Goal: Task Accomplishment & Management: Complete application form

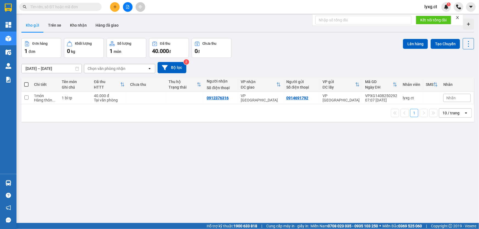
click at [25, 83] on span at bounding box center [26, 84] width 4 height 4
click at [26, 82] on input "checkbox" at bounding box center [26, 82] width 0 height 0
checkbox input "true"
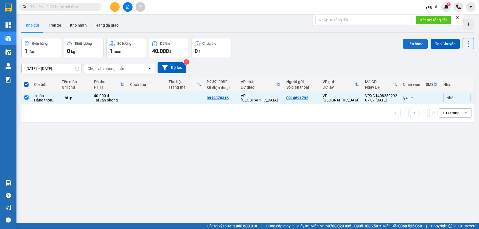
click at [423, 43] on button "Lên hàng" at bounding box center [415, 44] width 25 height 10
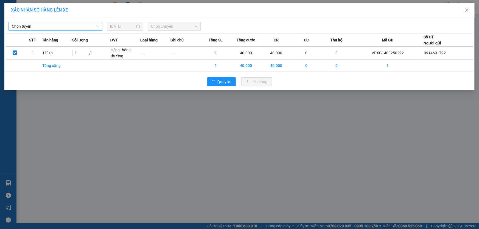
click at [92, 27] on span "Chọn tuyến" at bounding box center [55, 26] width 87 height 8
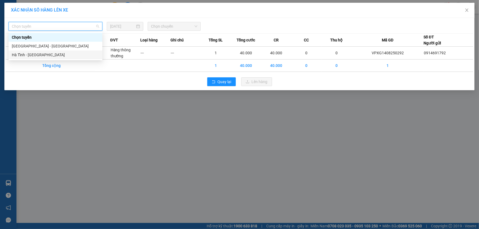
click at [37, 55] on div "Hà Tĩnh - [GEOGRAPHIC_DATA]" at bounding box center [55, 55] width 87 height 6
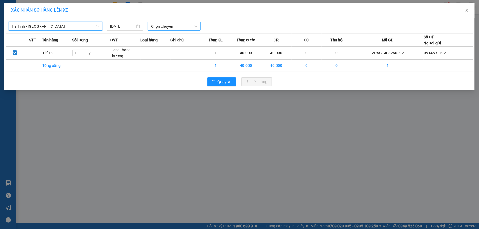
click at [157, 27] on span "Chọn chuyến" at bounding box center [174, 26] width 46 height 8
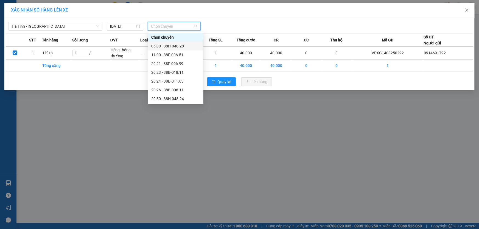
click at [173, 46] on div "06:00 - 38H-048.28" at bounding box center [175, 46] width 49 height 6
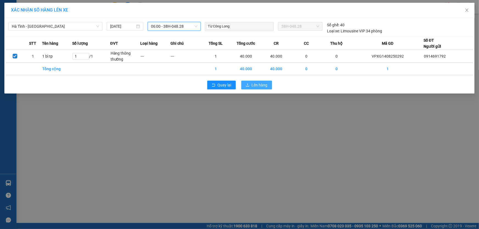
click at [268, 85] on button "Lên hàng" at bounding box center [256, 85] width 31 height 9
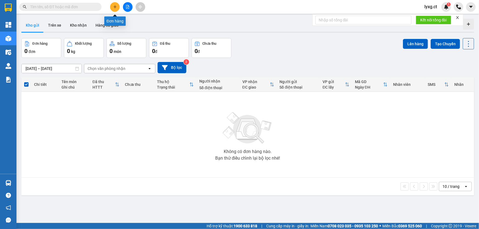
click at [115, 7] on icon "plus" at bounding box center [114, 7] width 3 height 0
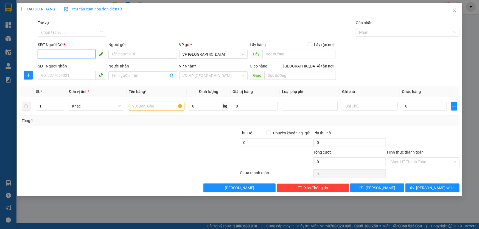
click at [81, 53] on input "SĐT Người Gửi *" at bounding box center [67, 54] width 58 height 9
type input "0"
type input "0982591267"
click at [67, 75] on input "SĐT Người Nhận" at bounding box center [67, 75] width 58 height 9
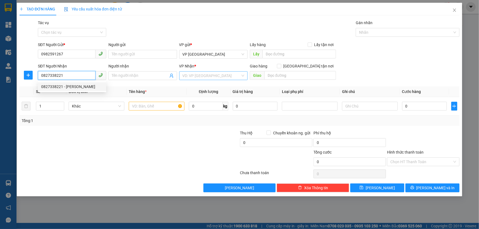
type input "0827338221"
click at [205, 77] on input "search" at bounding box center [211, 76] width 58 height 8
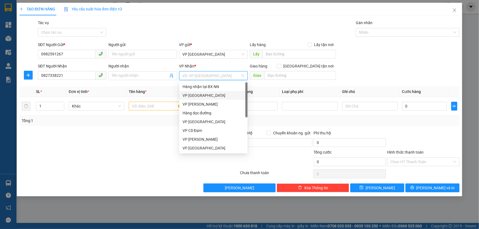
drag, startPoint x: 201, startPoint y: 97, endPoint x: 173, endPoint y: 101, distance: 28.5
click at [201, 97] on div "VP [GEOGRAPHIC_DATA]" at bounding box center [213, 95] width 62 height 6
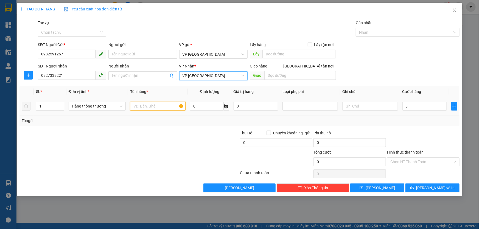
click at [167, 103] on input "text" at bounding box center [157, 106] width 55 height 9
type input "1 XỐP TP"
drag, startPoint x: 169, startPoint y: 139, endPoint x: 210, endPoint y: 131, distance: 41.5
click at [172, 138] on div at bounding box center [203, 139] width 74 height 19
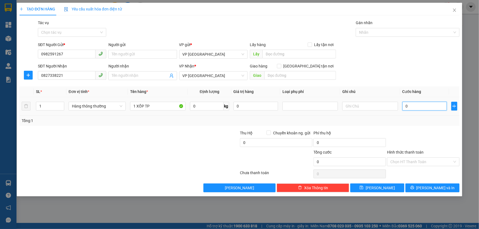
click at [418, 105] on input "0" at bounding box center [424, 106] width 45 height 9
type input "05"
type input "5"
type input "050"
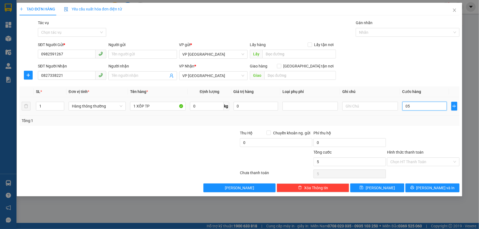
type input "50"
type input "50.000"
click at [426, 121] on div "Tổng: 1" at bounding box center [239, 121] width 435 height 6
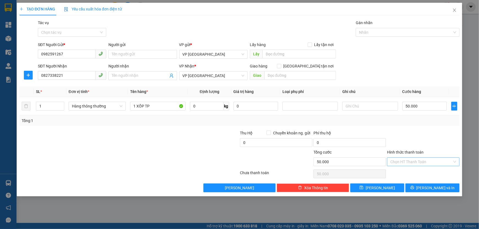
drag, startPoint x: 430, startPoint y: 161, endPoint x: 429, endPoint y: 156, distance: 4.7
click at [430, 159] on input "Hình thức thanh toán" at bounding box center [421, 162] width 62 height 8
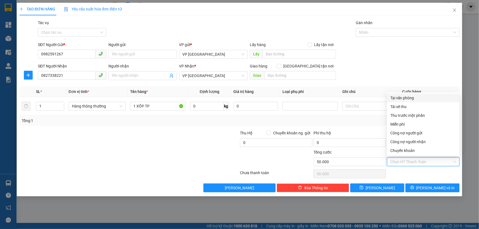
click at [410, 99] on div "Tại văn phòng" at bounding box center [423, 98] width 66 height 6
type input "0"
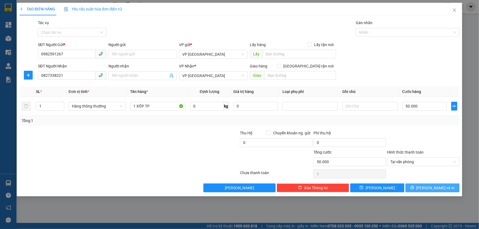
click at [431, 187] on span "[PERSON_NAME] và In" at bounding box center [435, 188] width 38 height 6
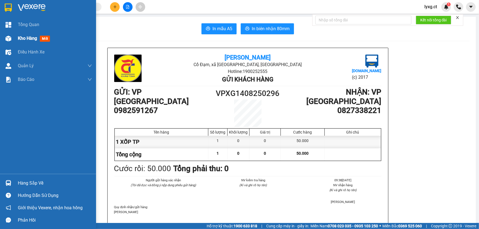
click at [19, 37] on span "Kho hàng" at bounding box center [27, 38] width 19 height 5
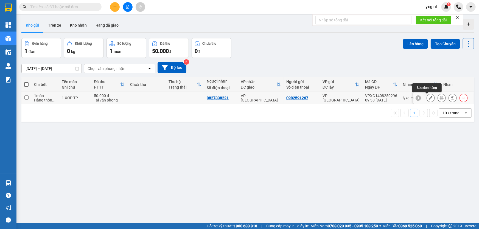
click at [428, 97] on icon at bounding box center [430, 98] width 4 height 4
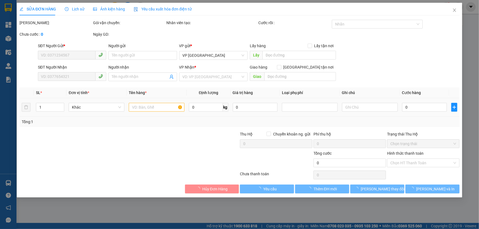
type input "0982591267"
type input "0827338221"
type input "50.000"
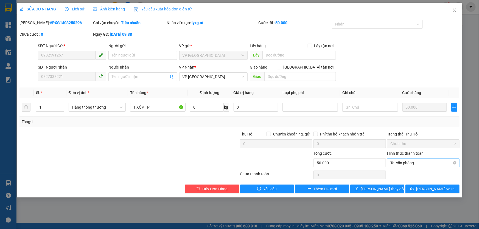
click at [429, 163] on span "Tại văn phòng" at bounding box center [423, 163] width 66 height 8
type input "50.000"
click at [455, 11] on icon "close" at bounding box center [454, 10] width 4 height 4
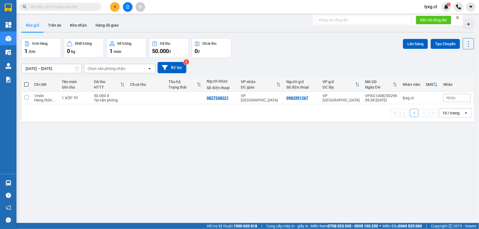
click at [116, 10] on button at bounding box center [115, 7] width 10 height 10
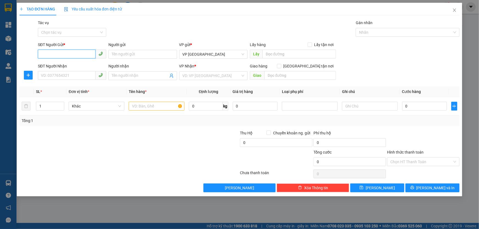
click at [77, 53] on input "SĐT Người Gửi *" at bounding box center [67, 54] width 58 height 9
type input "0982591267"
click at [54, 77] on input "SĐT Người Nhận" at bounding box center [67, 75] width 58 height 9
type input "0827338221"
click at [194, 78] on input "search" at bounding box center [211, 76] width 58 height 8
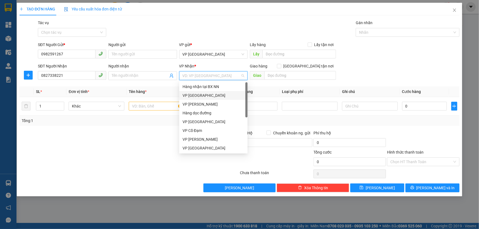
drag, startPoint x: 199, startPoint y: 96, endPoint x: 191, endPoint y: 99, distance: 8.3
click at [199, 96] on div "VP [GEOGRAPHIC_DATA]" at bounding box center [213, 95] width 62 height 6
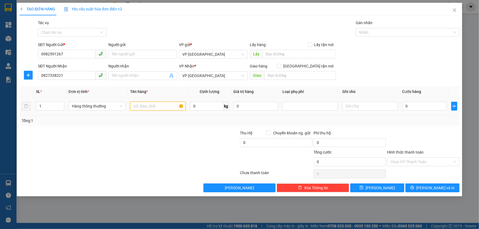
click at [160, 106] on input "text" at bounding box center [157, 106] width 55 height 9
type input "1 XỐP TP"
click at [150, 137] on div at bounding box center [92, 139] width 147 height 19
click at [429, 107] on input "0" at bounding box center [424, 106] width 45 height 9
type input "05"
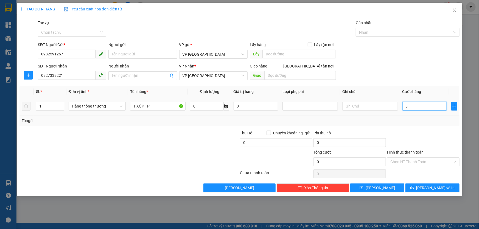
type input "5"
type input "050"
type input "50"
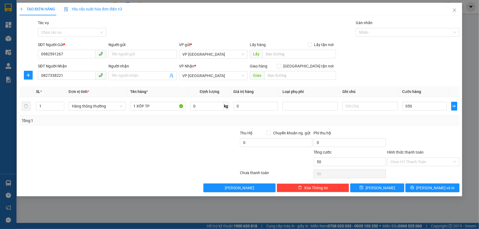
type input "50.000"
drag, startPoint x: 436, startPoint y: 120, endPoint x: 431, endPoint y: 166, distance: 46.0
click at [436, 120] on div "Tổng: 1" at bounding box center [239, 121] width 435 height 6
click at [433, 162] on input "Hình thức thanh toán" at bounding box center [421, 162] width 62 height 8
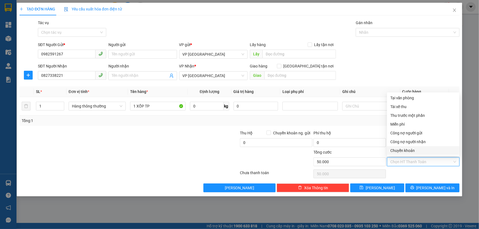
click at [410, 151] on div "Chuyển khoản" at bounding box center [423, 151] width 66 height 6
type input "0"
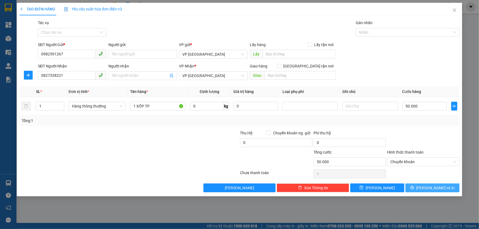
click at [435, 188] on span "[PERSON_NAME] và In" at bounding box center [435, 188] width 38 height 6
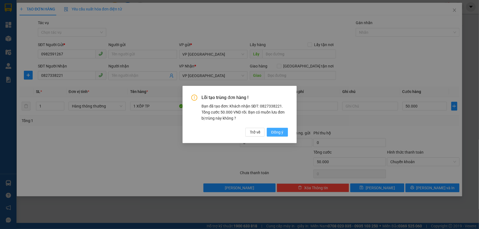
click at [277, 132] on span "Đồng ý" at bounding box center [277, 132] width 12 height 6
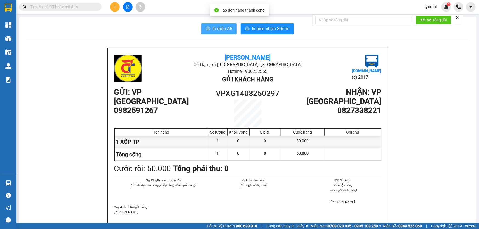
click at [225, 30] on span "In mẫu A5" at bounding box center [222, 28] width 20 height 7
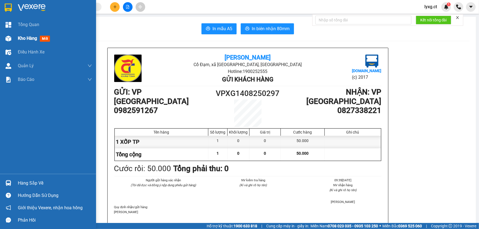
click at [22, 39] on span "Kho hàng" at bounding box center [27, 38] width 19 height 5
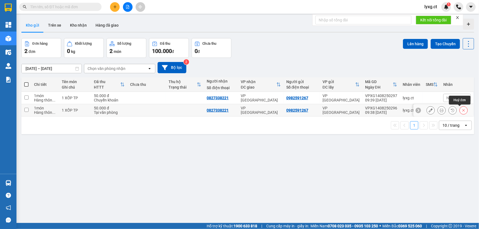
click at [461, 111] on icon at bounding box center [463, 110] width 4 height 4
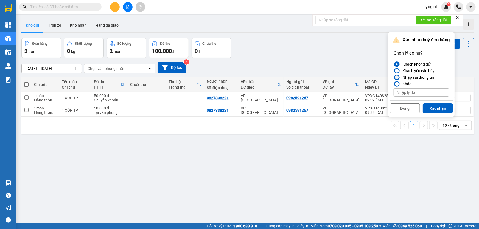
click at [408, 78] on div "Nhập sai thông tin" at bounding box center [417, 77] width 34 height 7
click at [393, 77] on input "Nhập sai thông tin" at bounding box center [393, 77] width 0 height 0
click at [435, 109] on button "Xác nhận" at bounding box center [437, 108] width 30 height 10
